Goal: Information Seeking & Learning: Learn about a topic

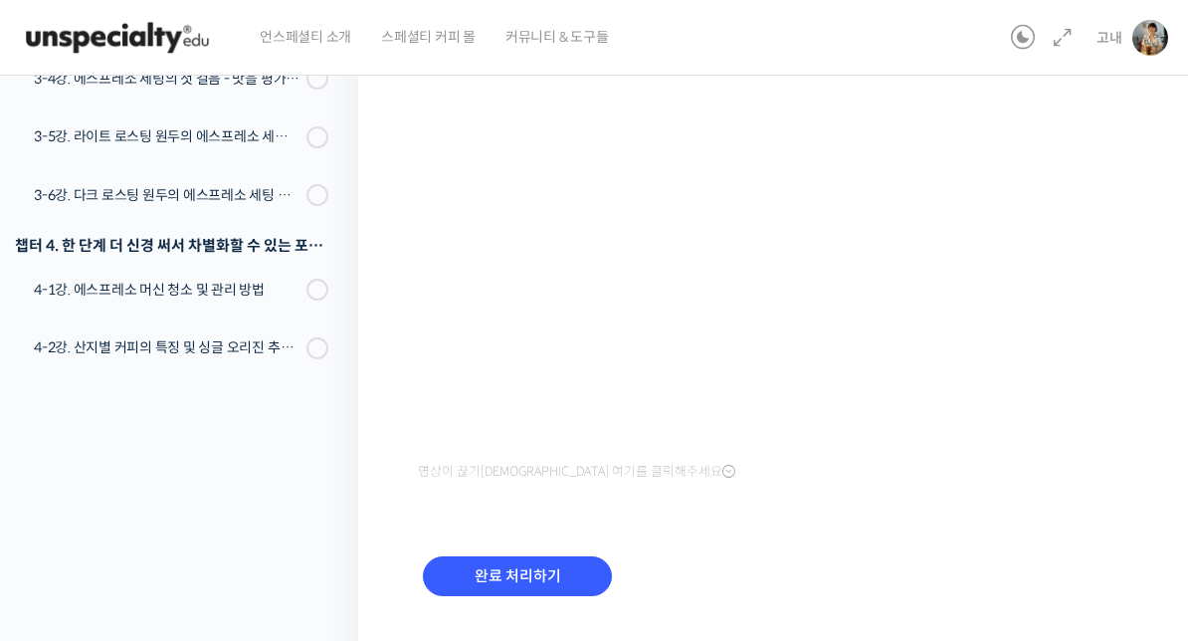
scroll to position [313, 0]
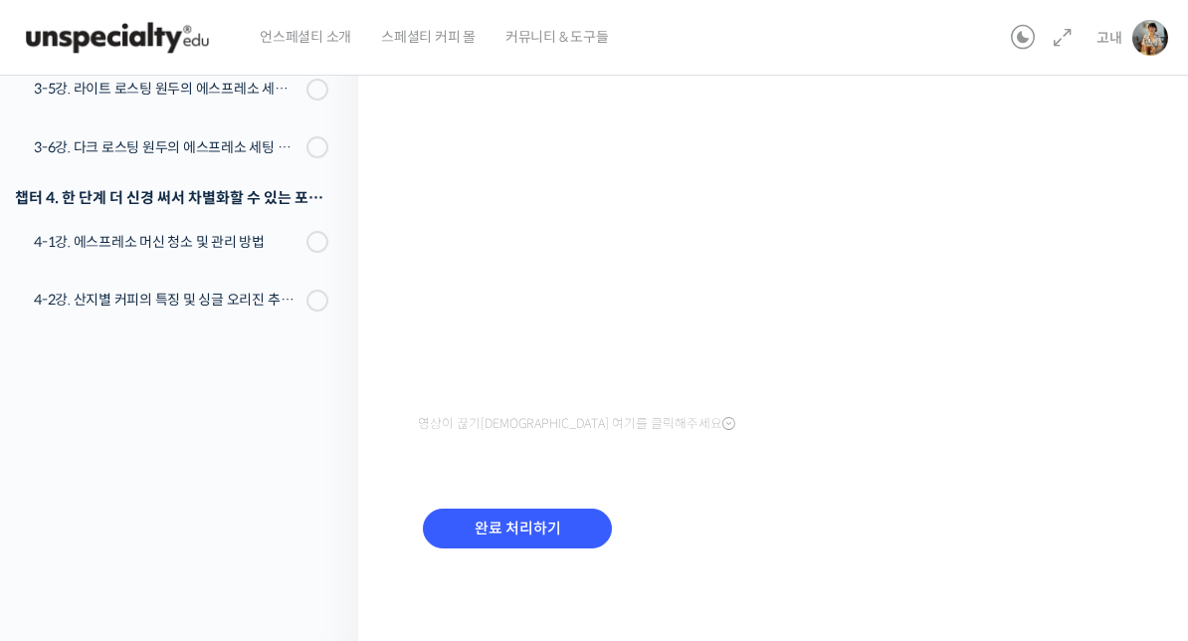
click at [515, 527] on input "완료 처리하기" at bounding box center [517, 529] width 189 height 41
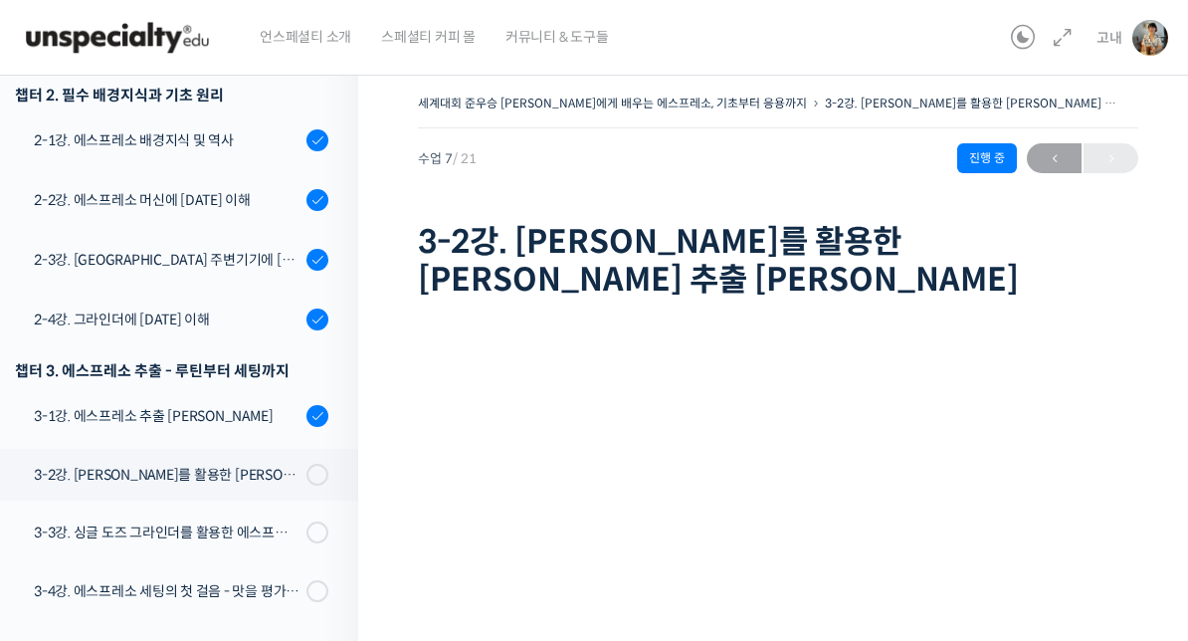
scroll to position [443, 0]
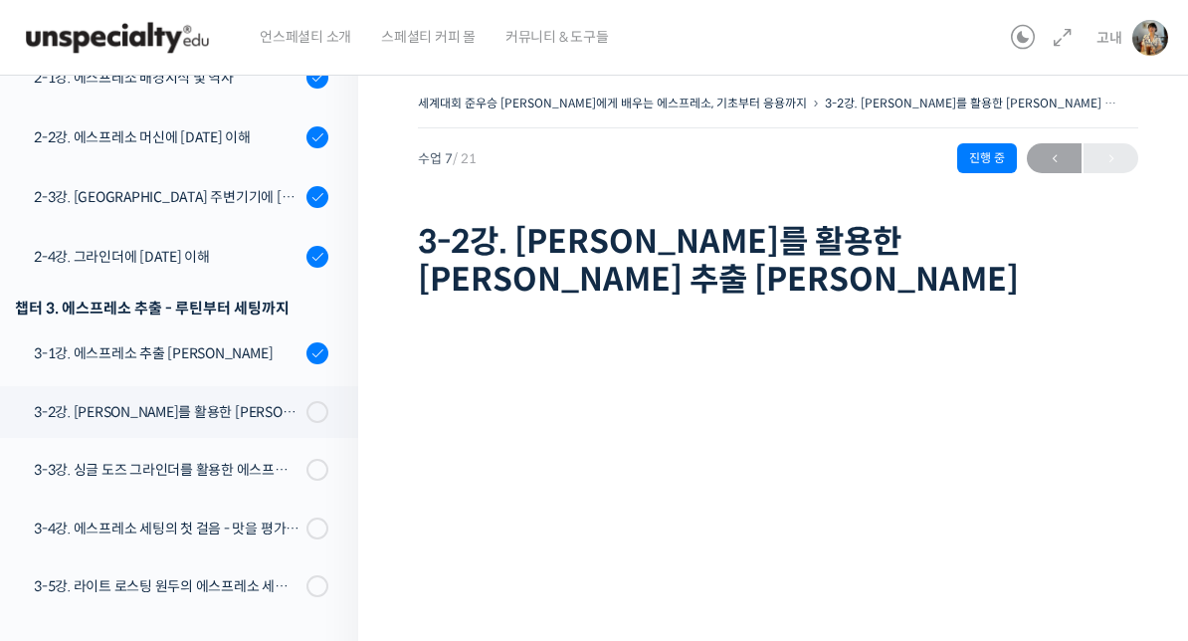
click at [234, 401] on div "3-2강. [PERSON_NAME]를 활용한 [PERSON_NAME] 추출 [PERSON_NAME]" at bounding box center [167, 412] width 267 height 22
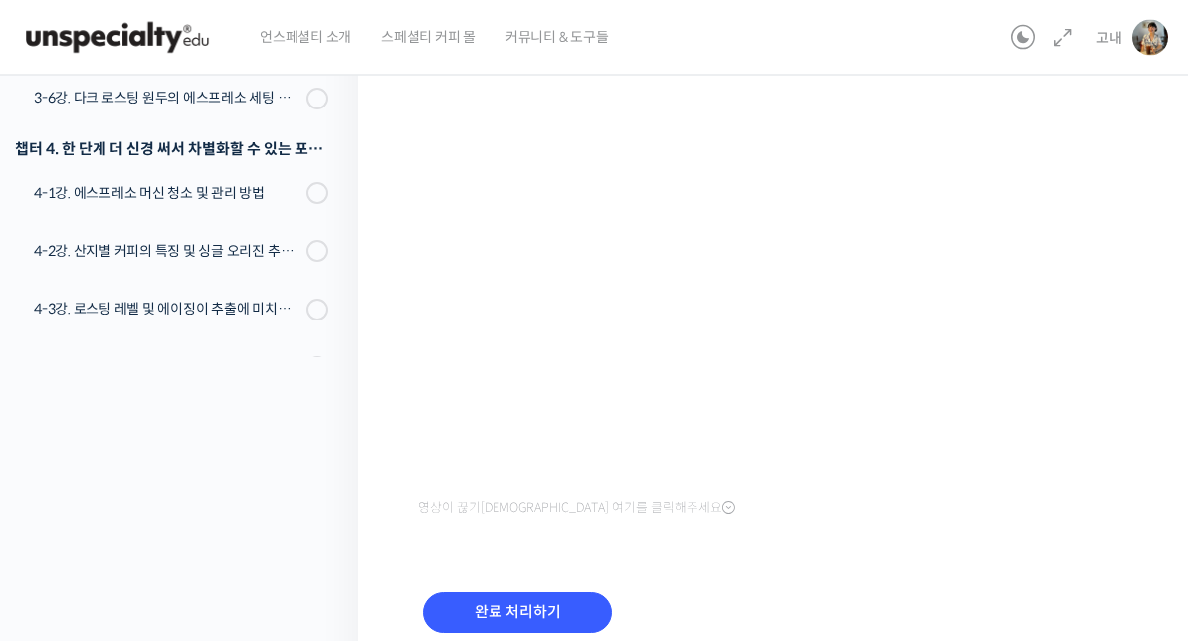
scroll to position [313, 0]
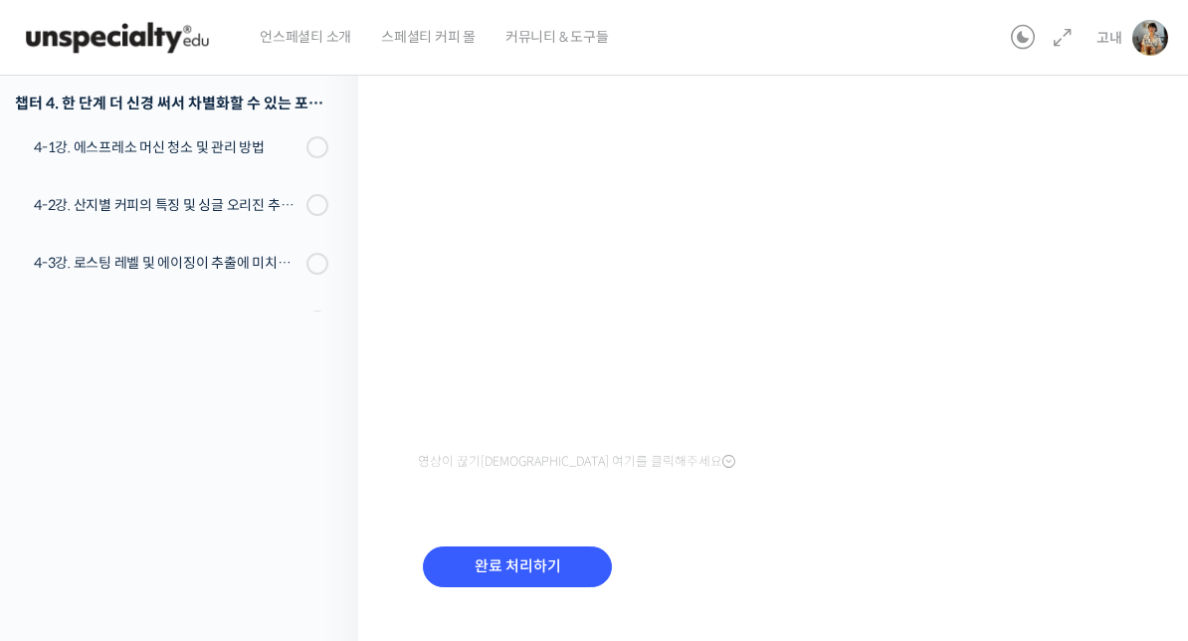
click at [527, 546] on input "완료 처리하기" at bounding box center [517, 566] width 189 height 41
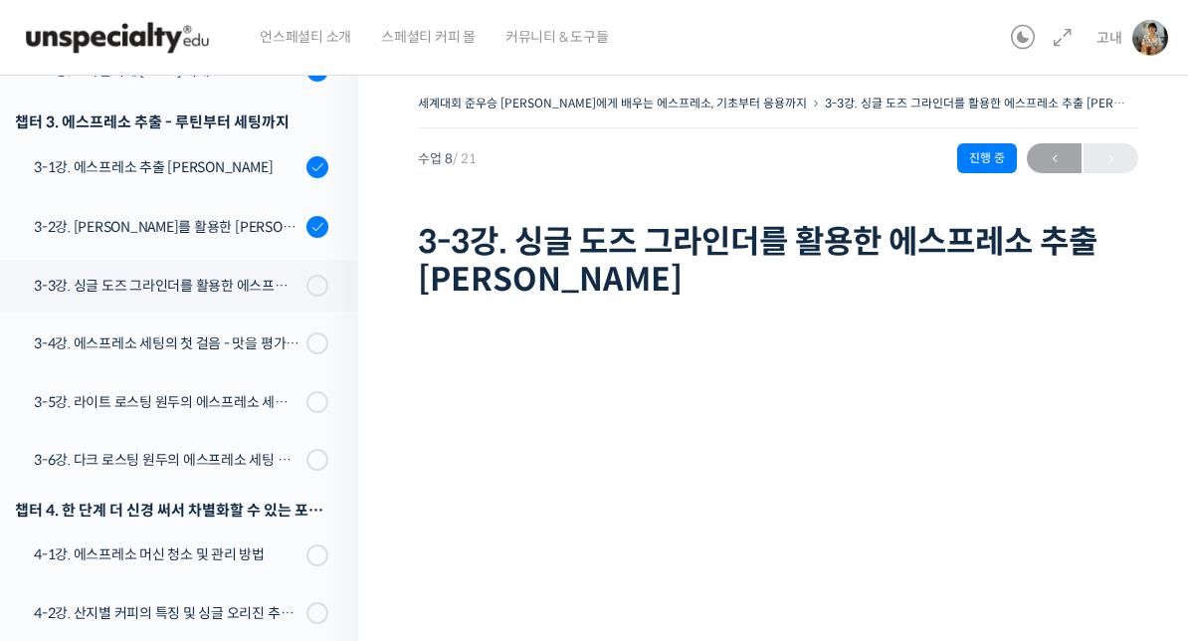
scroll to position [626, 0]
